Goal: Information Seeking & Learning: Learn about a topic

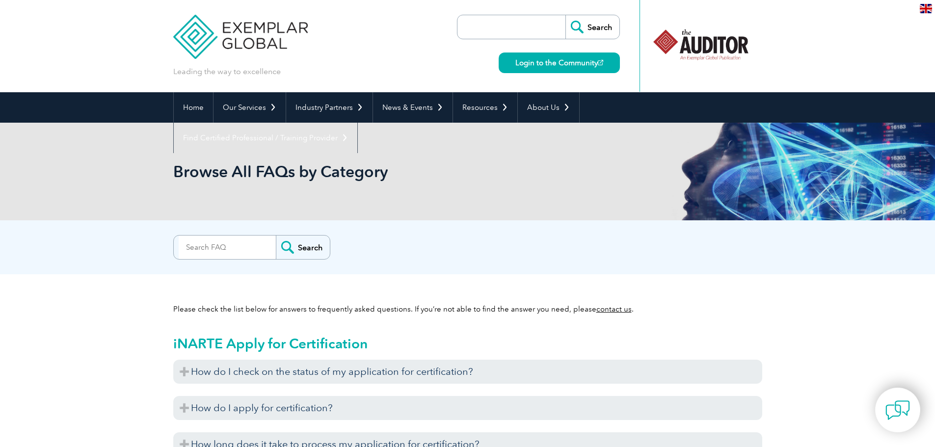
click at [211, 249] on input "search" at bounding box center [227, 248] width 97 height 24
type input "sqf practitioner"
click at [276, 236] on input "Search" at bounding box center [303, 248] width 54 height 24
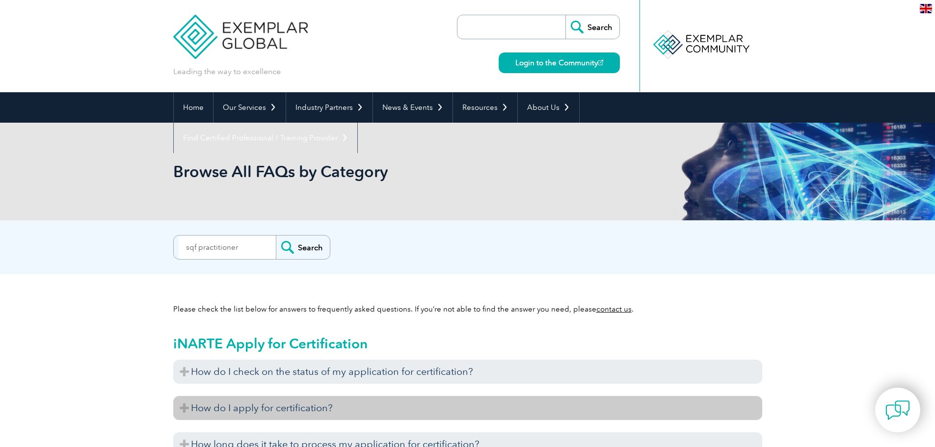
click at [262, 412] on h3 "How do I apply for certification?" at bounding box center [467, 408] width 589 height 24
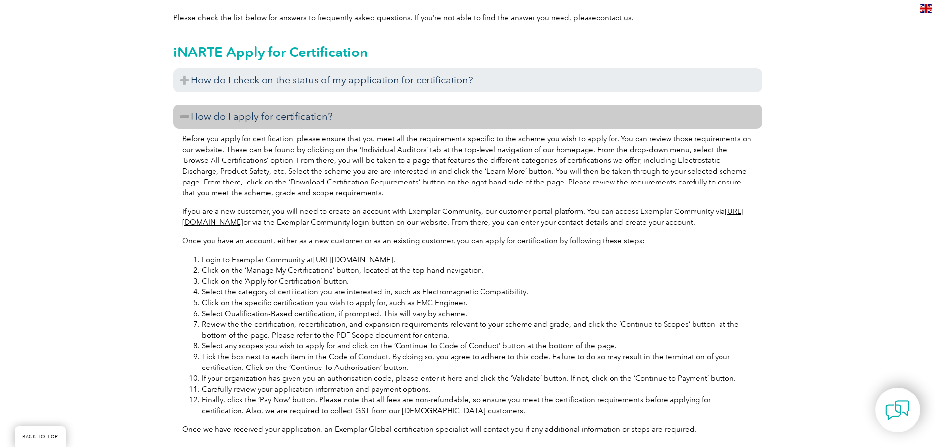
scroll to position [294, 0]
